Goal: Check status: Check status

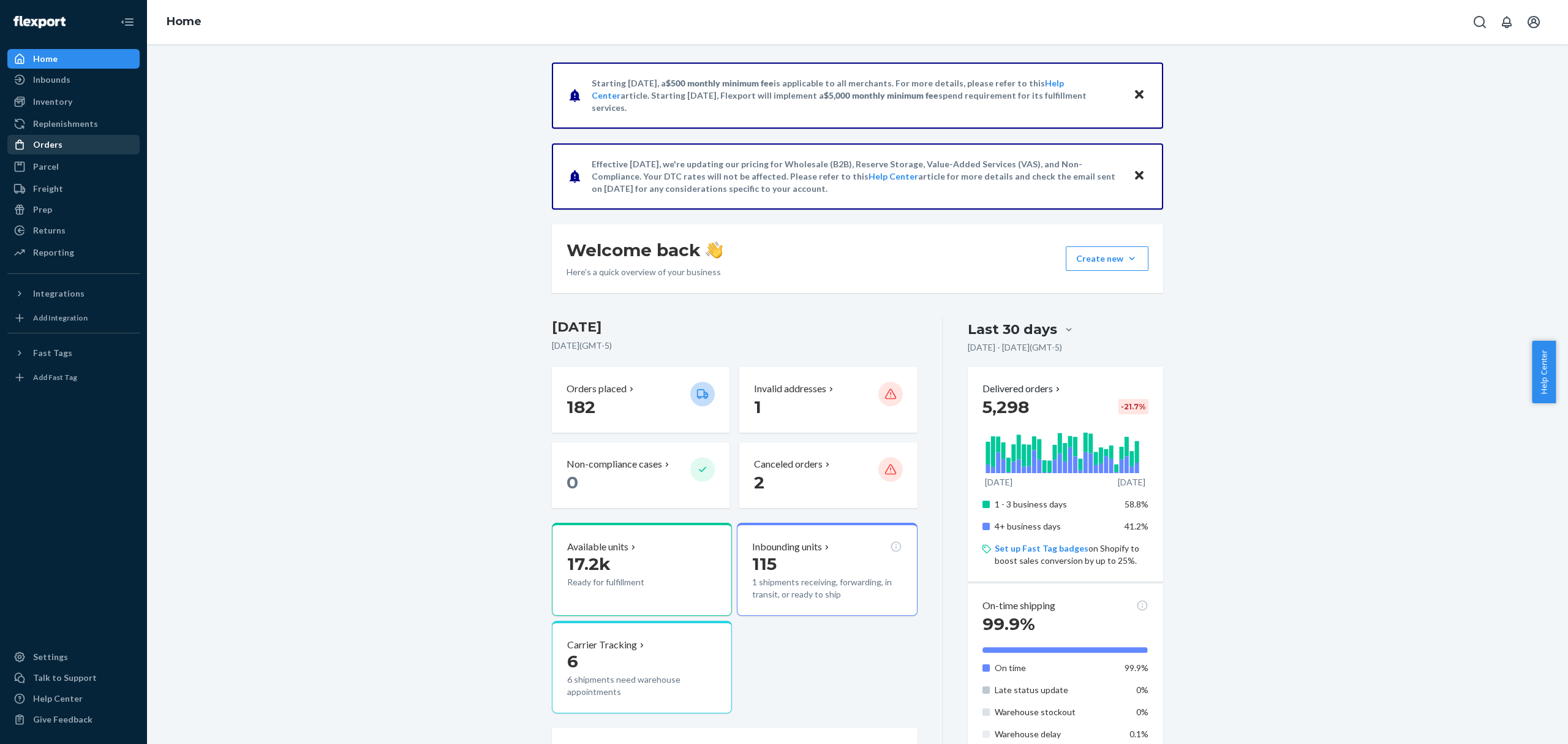
click at [77, 147] on div "Orders" at bounding box center [73, 144] width 130 height 17
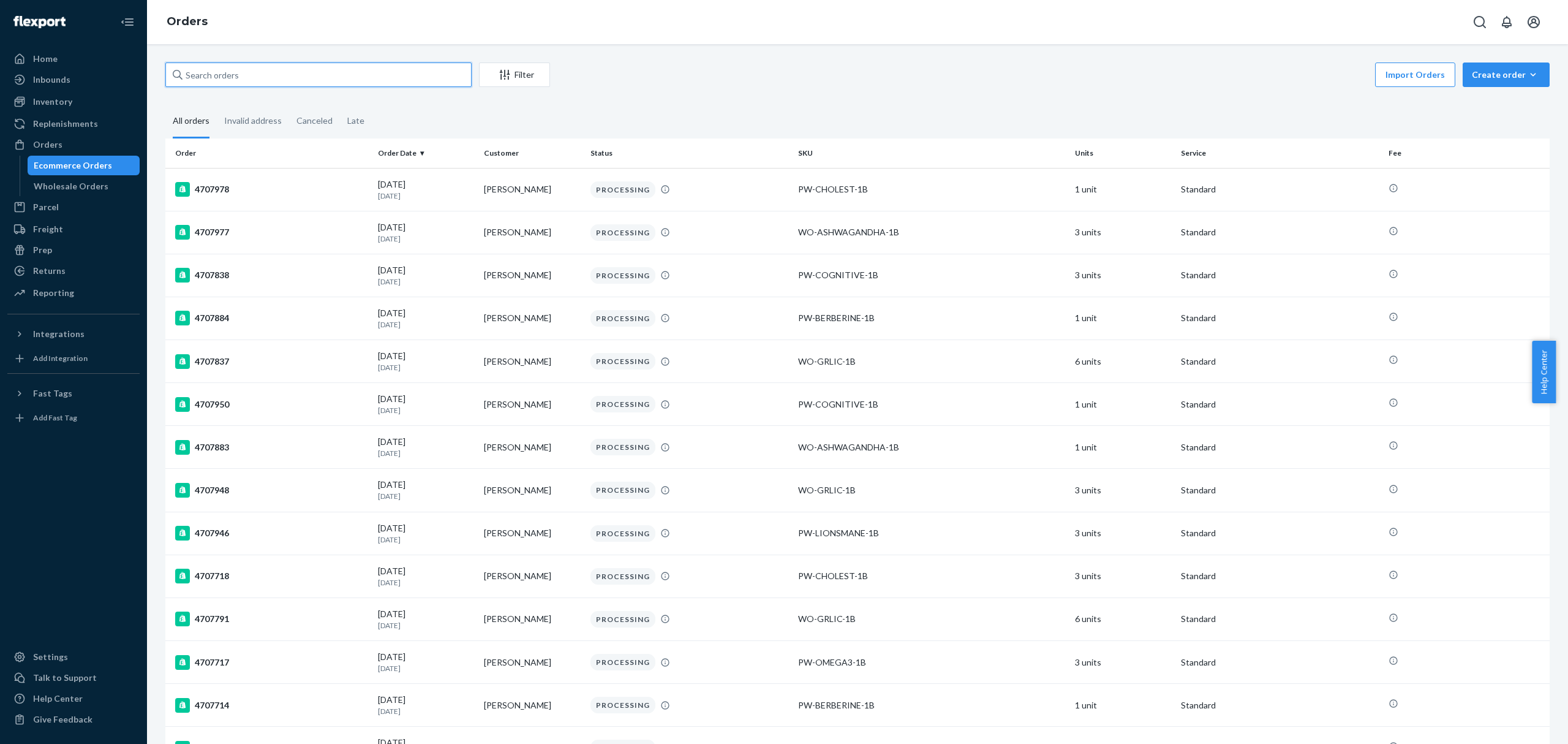
click at [265, 71] on input "text" at bounding box center [318, 75] width 306 height 25
paste input "[PERSON_NAME]"
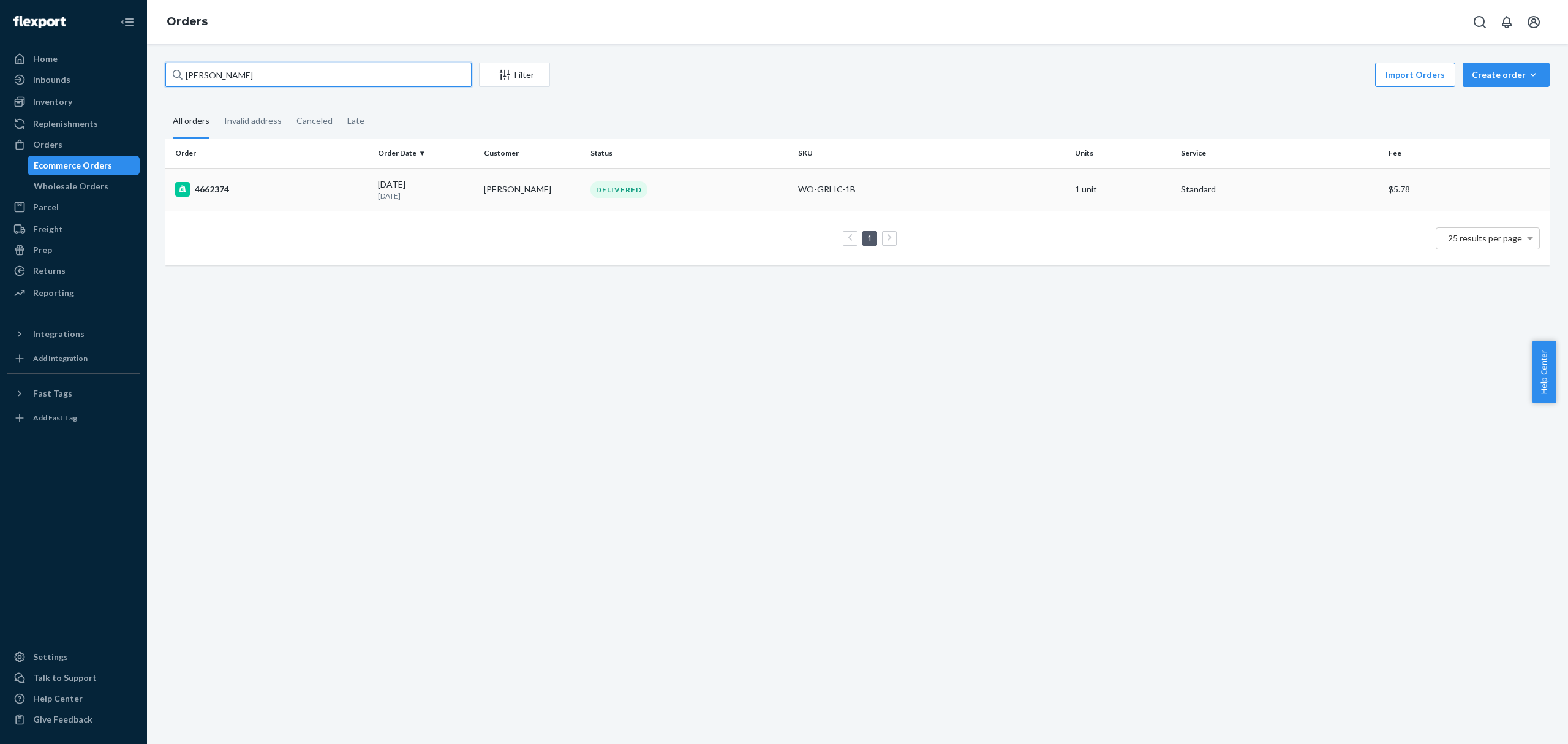
type input "[PERSON_NAME]"
click at [259, 199] on td "4662374" at bounding box center [270, 189] width 208 height 43
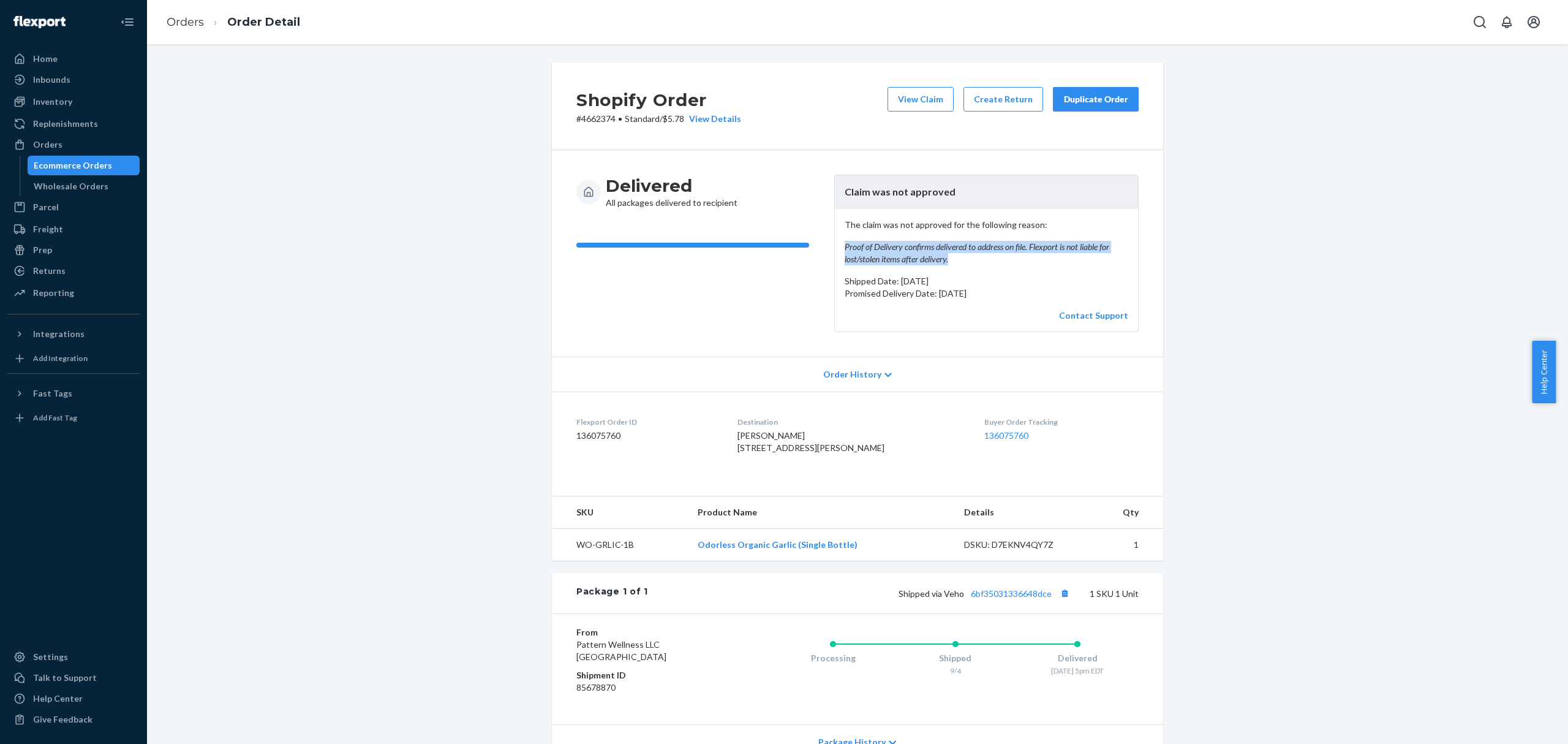
drag, startPoint x: 839, startPoint y: 246, endPoint x: 983, endPoint y: 255, distance: 144.3
click at [983, 255] on em "Proof of Delivery confirms delivered to address on file. Flexport is not liable…" at bounding box center [986, 253] width 284 height 25
copy em "Proof of Delivery confirms delivered to address on file. Flexport is not liable…"
click at [1532, 19] on icon "Open account menu" at bounding box center [1534, 22] width 12 height 12
click at [1459, 129] on div "Log out" at bounding box center [1504, 131] width 92 height 23
